Goal: Navigation & Orientation: Find specific page/section

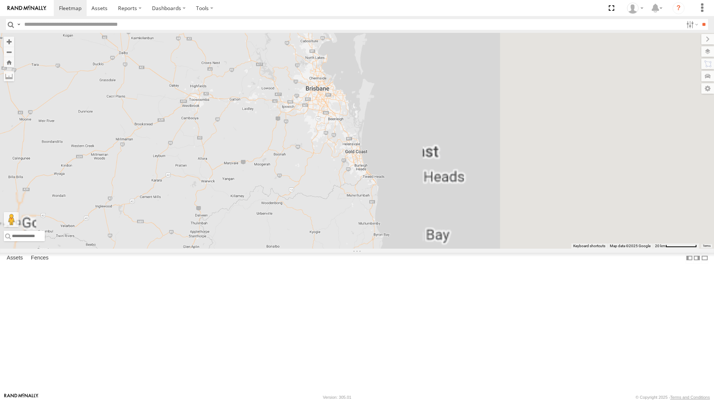
drag, startPoint x: 576, startPoint y: 106, endPoint x: 446, endPoint y: 172, distance: 145.1
click at [446, 172] on div "[PERSON_NAME] - 360NA6 [GEOGRAPHIC_DATA]" at bounding box center [357, 141] width 714 height 216
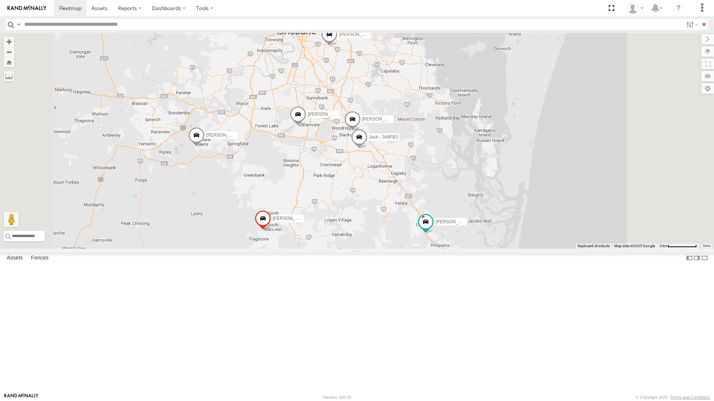
drag, startPoint x: 477, startPoint y: 225, endPoint x: 473, endPoint y: 198, distance: 26.8
click at [473, 198] on div "[PERSON_NAME] - 360NA6 NSW [PERSON_NAME] B - Corolla [PERSON_NAME] - 347FB3 [PE…" at bounding box center [357, 141] width 714 height 216
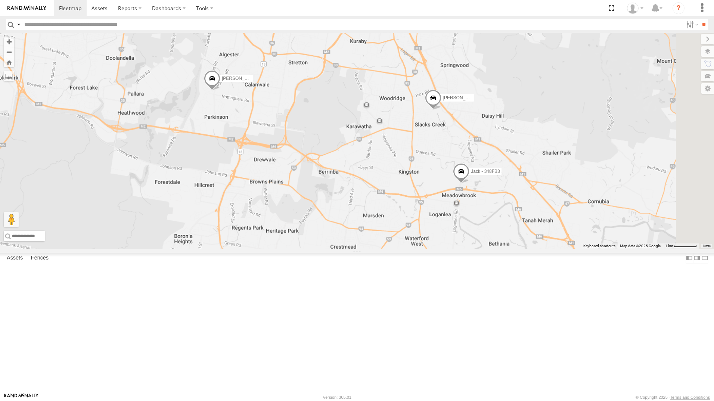
drag, startPoint x: 538, startPoint y: 263, endPoint x: 414, endPoint y: 168, distance: 155.7
click at [414, 168] on div "[PERSON_NAME] - 360NA6 NSW [PERSON_NAME] B - Corolla [PERSON_NAME] - 347FB3 [PE…" at bounding box center [357, 141] width 714 height 216
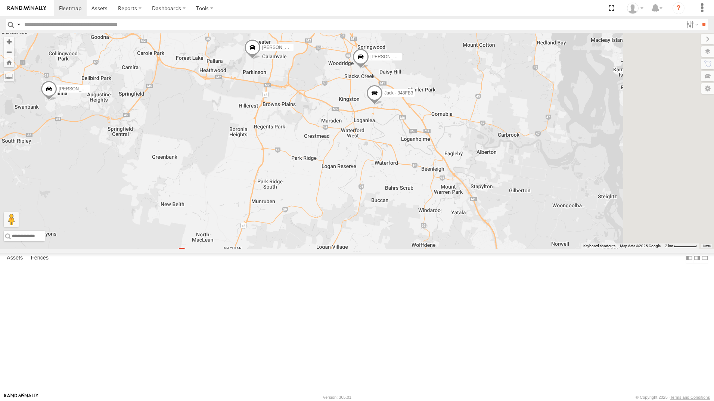
drag, startPoint x: 536, startPoint y: 265, endPoint x: 490, endPoint y: 249, distance: 48.4
click at [490, 249] on div "[PERSON_NAME] - 360NA6 NSW [PERSON_NAME] B - Corolla [PERSON_NAME] - 347FB3 [PE…" at bounding box center [357, 141] width 714 height 216
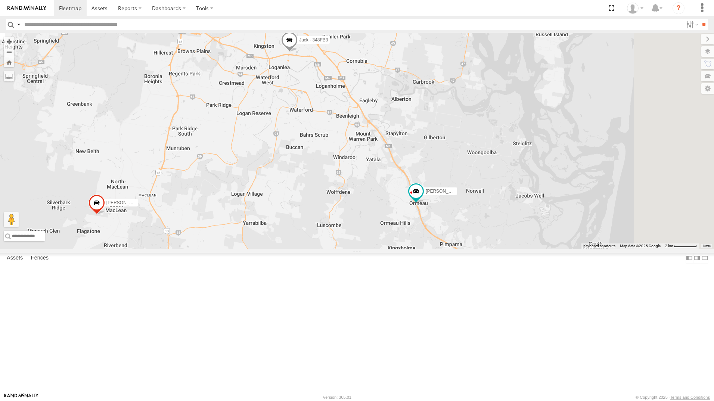
drag, startPoint x: 603, startPoint y: 308, endPoint x: 509, endPoint y: 249, distance: 110.2
click at [509, 249] on div "[PERSON_NAME] - 360NA6 NSW [PERSON_NAME] B - Corolla [PERSON_NAME] - 347FB3 [PE…" at bounding box center [357, 141] width 714 height 216
